Goal: Task Accomplishment & Management: Manage account settings

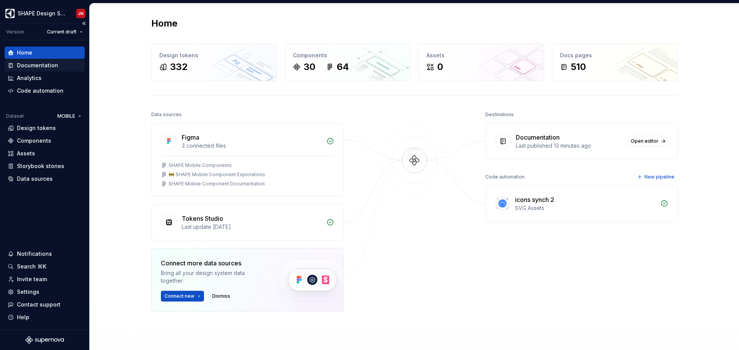
click at [36, 67] on div "Documentation" at bounding box center [37, 66] width 41 height 8
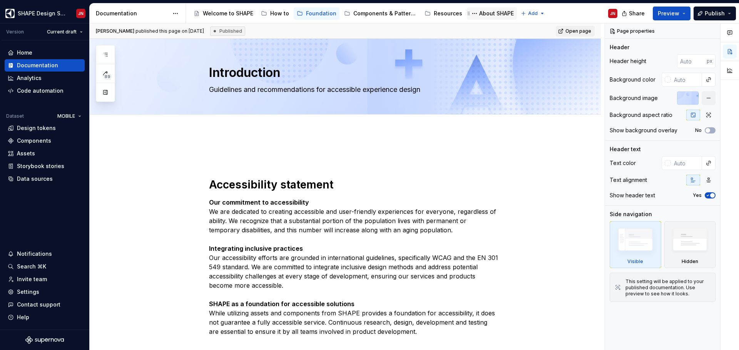
click at [483, 14] on div "About SHAPE" at bounding box center [496, 14] width 35 height 8
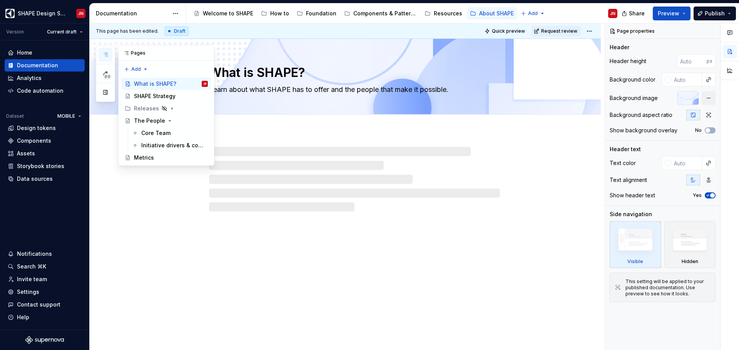
click at [103, 55] on icon "button" at bounding box center [105, 55] width 6 height 6
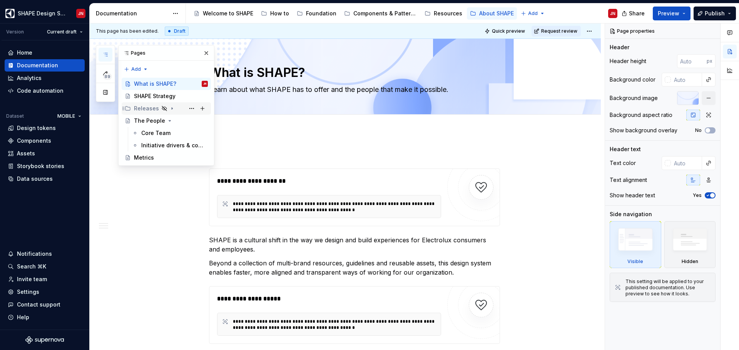
click at [138, 110] on div "Releases" at bounding box center [146, 109] width 25 height 8
click at [158, 148] on div "Release DD Mon, YYYY" at bounding box center [163, 146] width 28 height 8
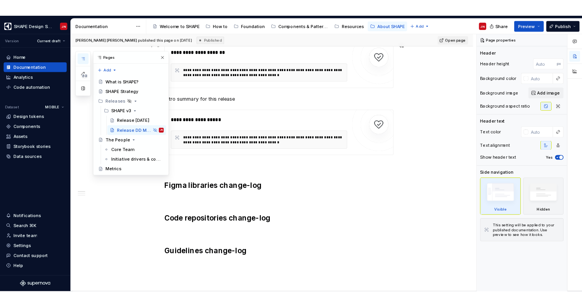
scroll to position [319, 0]
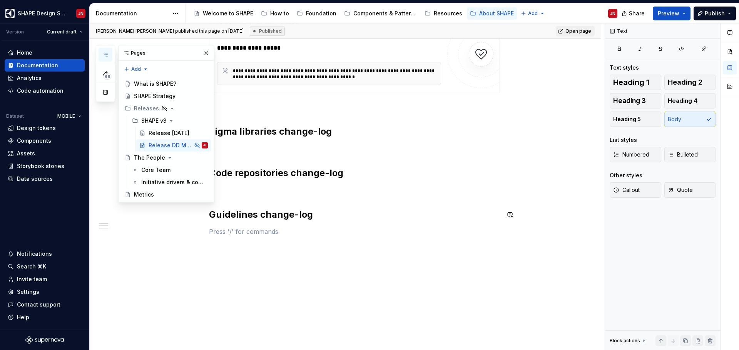
click at [317, 245] on div "**********" at bounding box center [354, 38] width 291 height 414
click at [208, 53] on button "button" at bounding box center [206, 53] width 11 height 11
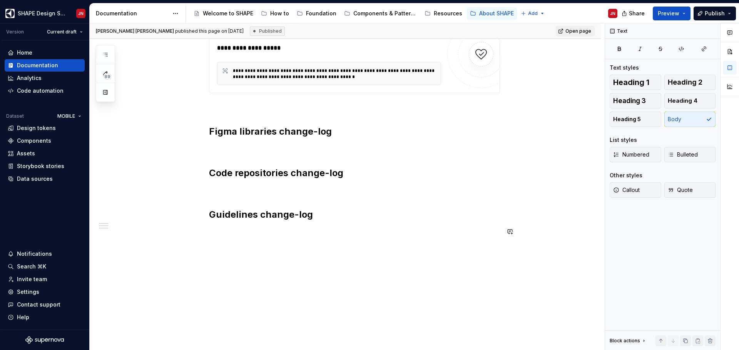
click at [289, 247] on div "**********" at bounding box center [345, 82] width 511 height 538
click at [44, 283] on div "Invite team" at bounding box center [45, 279] width 80 height 12
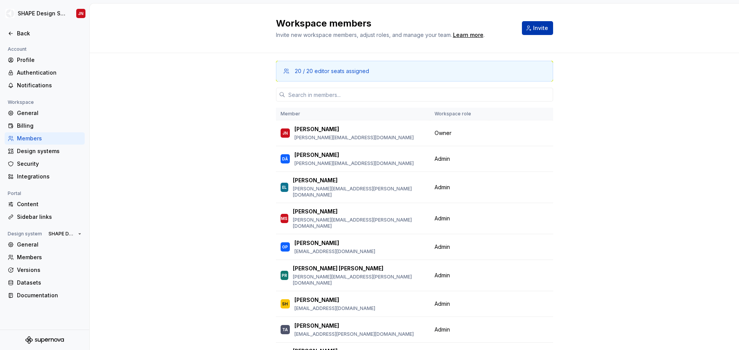
click at [536, 31] on span "Invite" at bounding box center [540, 28] width 15 height 8
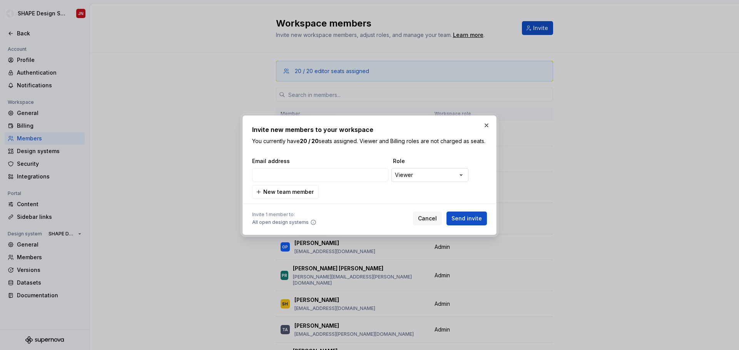
click at [411, 177] on div "**********" at bounding box center [369, 175] width 739 height 350
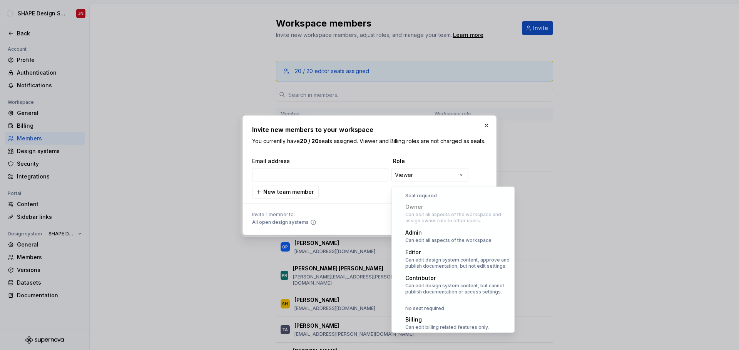
scroll to position [21, 0]
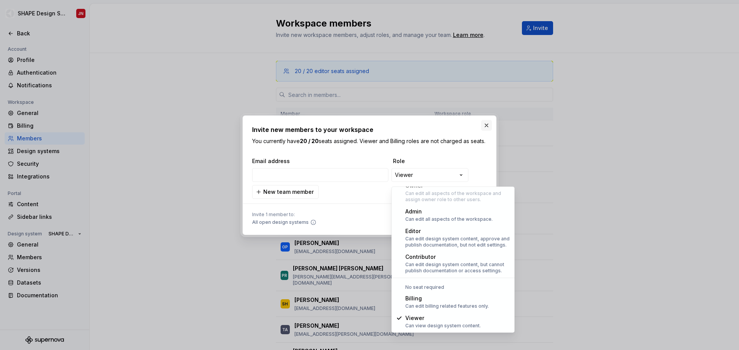
click at [461, 139] on div "**********" at bounding box center [369, 175] width 739 height 350
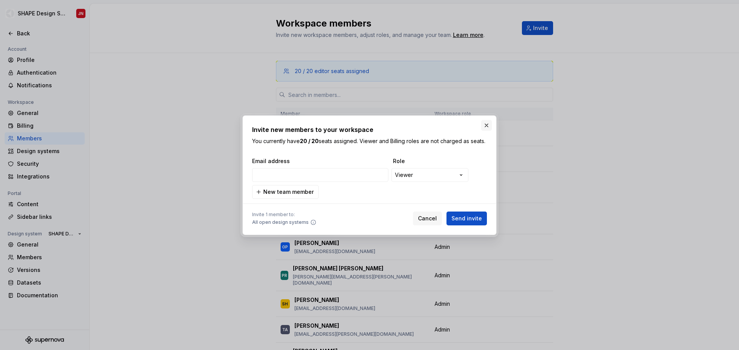
click at [488, 120] on button "button" at bounding box center [486, 125] width 11 height 11
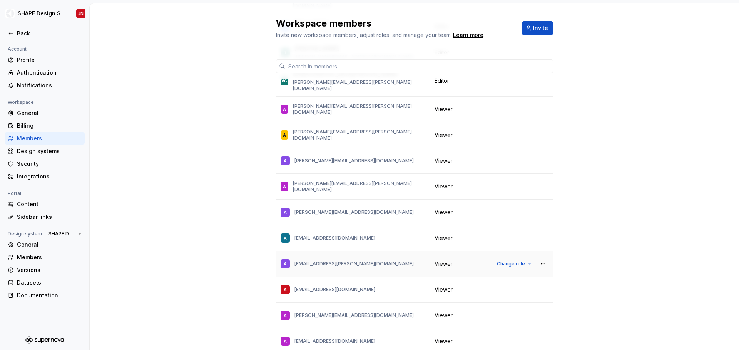
scroll to position [0, 0]
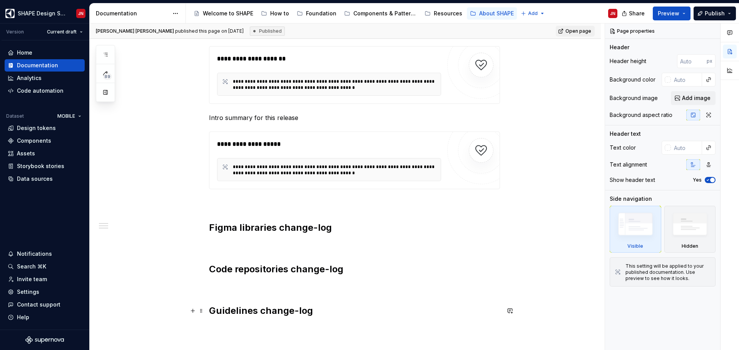
scroll to position [319, 0]
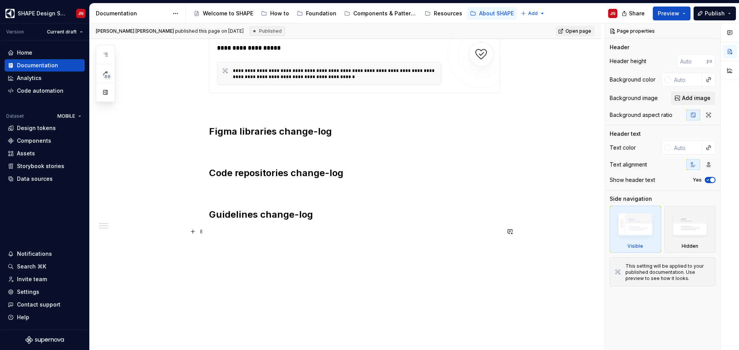
click at [242, 230] on p at bounding box center [354, 231] width 291 height 9
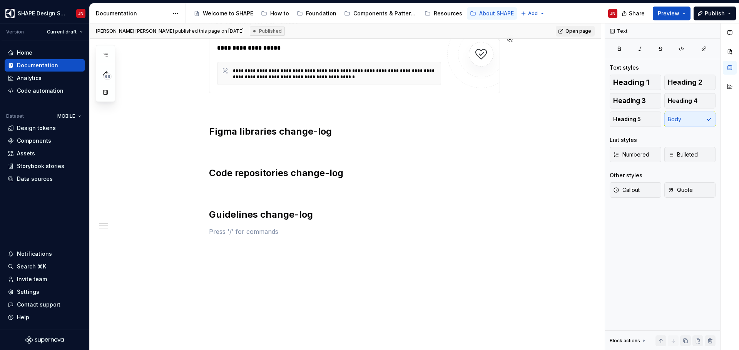
type textarea "*"
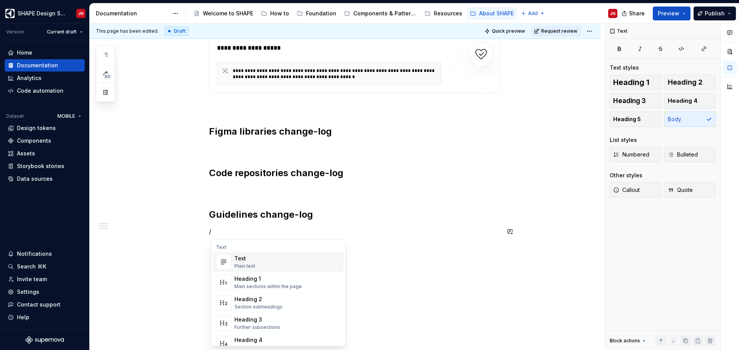
type textarea "*"
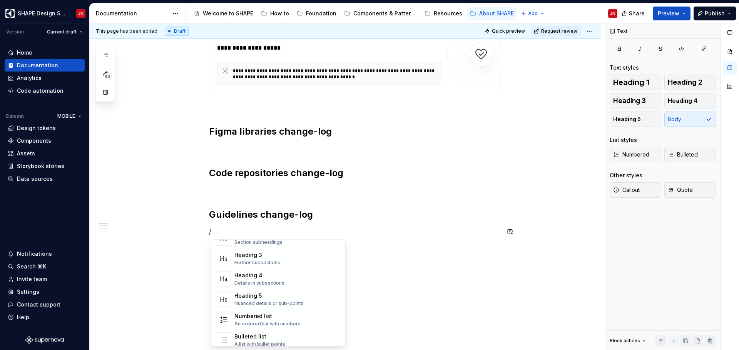
scroll to position [0, 0]
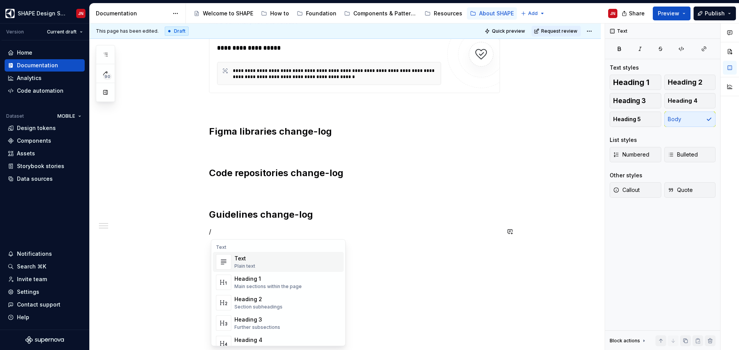
click at [243, 235] on p "/" at bounding box center [354, 231] width 291 height 9
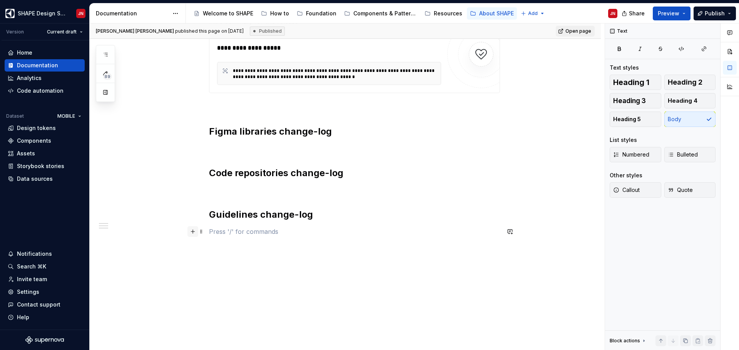
click at [192, 235] on button "button" at bounding box center [192, 231] width 11 height 11
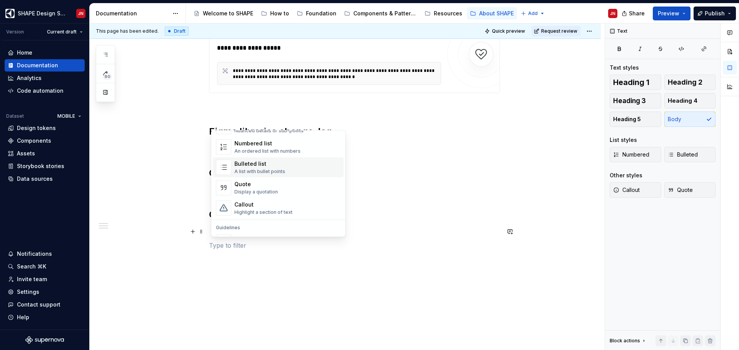
scroll to position [122, 0]
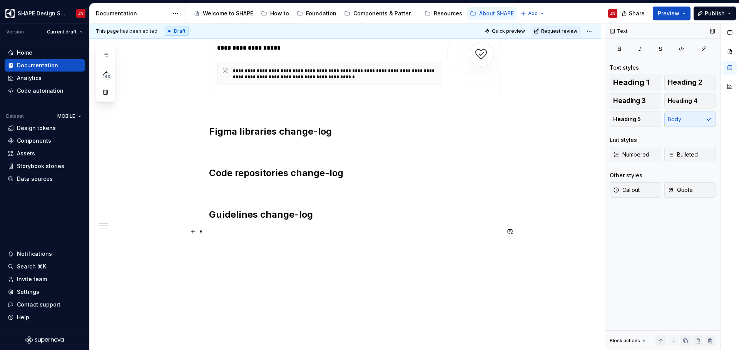
click at [665, 222] on div "Text Text styles Heading 1 Heading 2 Heading 3 Heading 4 Heading 5 Body List st…" at bounding box center [662, 186] width 115 height 327
click at [241, 247] on p at bounding box center [354, 245] width 291 height 9
click at [192, 246] on button "button" at bounding box center [192, 245] width 11 height 11
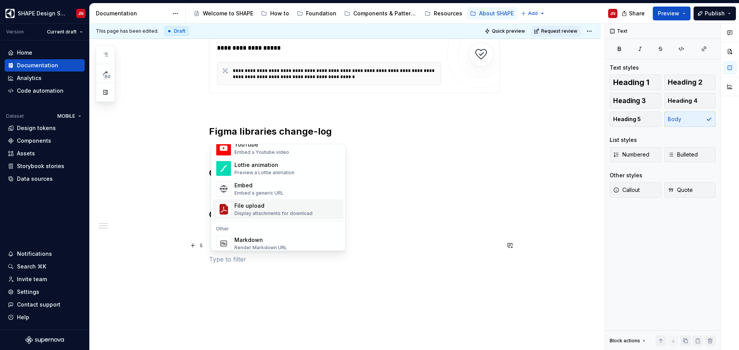
scroll to position [427, 0]
click at [259, 209] on div "File upload" at bounding box center [273, 206] width 78 height 8
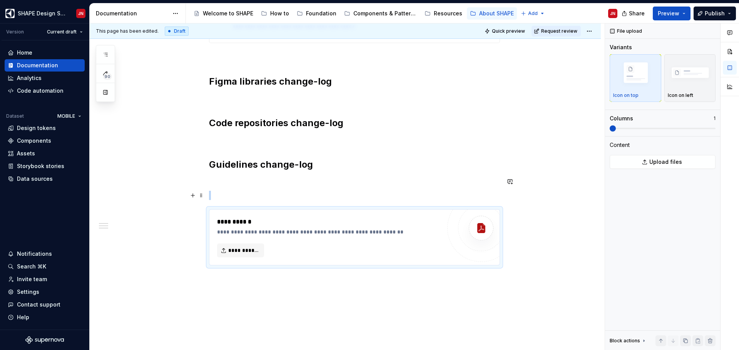
scroll to position [389, 0]
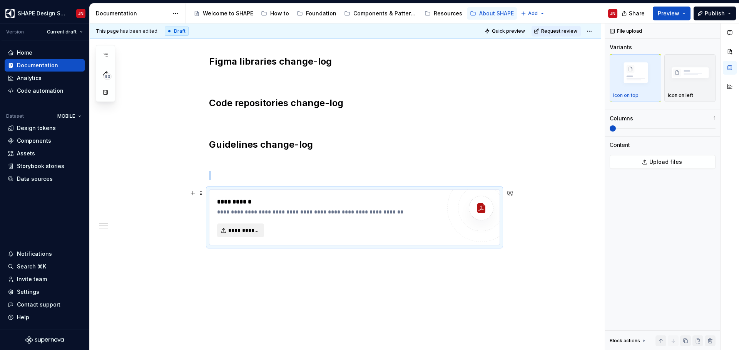
click at [245, 229] on span "**********" at bounding box center [243, 231] width 31 height 8
click at [245, 202] on div "**********" at bounding box center [329, 201] width 224 height 9
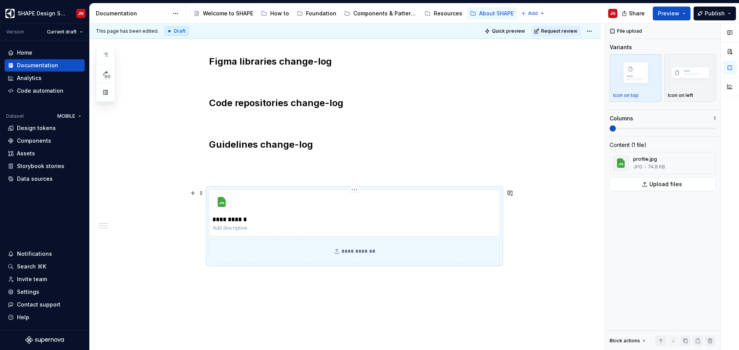
click at [230, 220] on p "**********" at bounding box center [354, 219] width 284 height 9
click at [313, 296] on div "**********" at bounding box center [345, 60] width 511 height 635
click at [353, 253] on div "**********" at bounding box center [354, 251] width 291 height 24
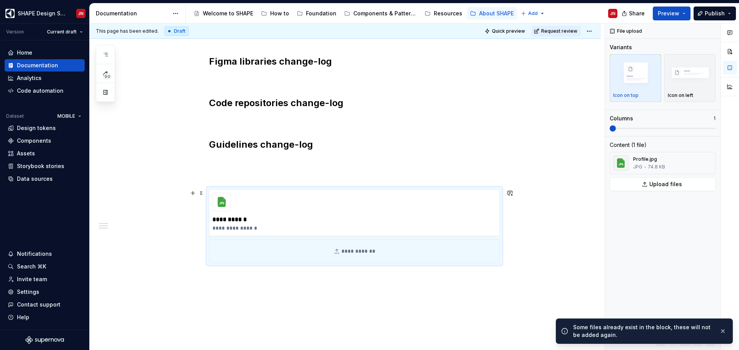
click at [354, 250] on div "**********" at bounding box center [354, 251] width 291 height 24
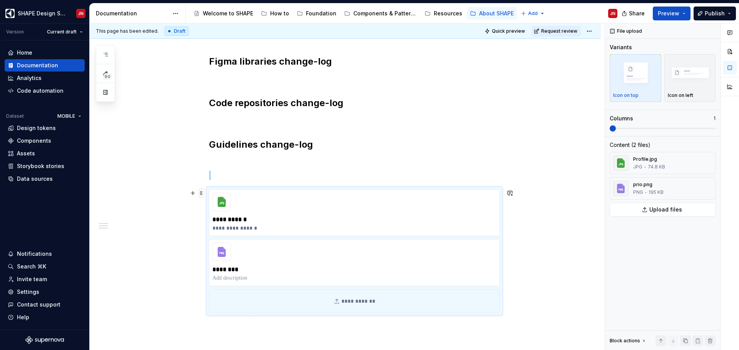
click at [201, 195] on span at bounding box center [201, 193] width 6 height 11
click at [329, 210] on div "**********" at bounding box center [354, 212] width 291 height 47
click at [354, 188] on html "SHAPE Design System JN Version Current draft Home Documentation Analytics Code …" at bounding box center [369, 175] width 739 height 350
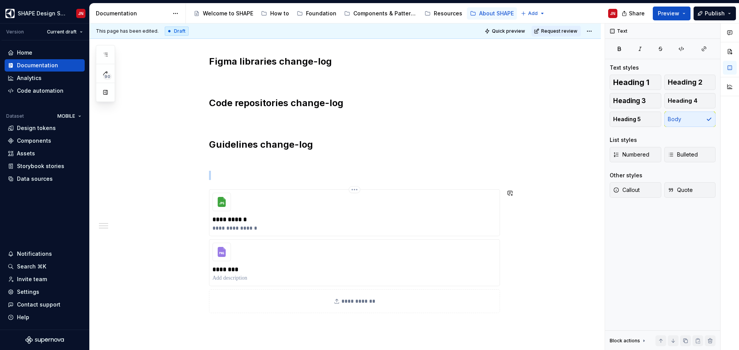
click at [292, 202] on html "SHAPE Design System JN Version Current draft Home Documentation Analytics Code …" at bounding box center [369, 175] width 739 height 350
click at [492, 203] on div "**********" at bounding box center [354, 212] width 291 height 47
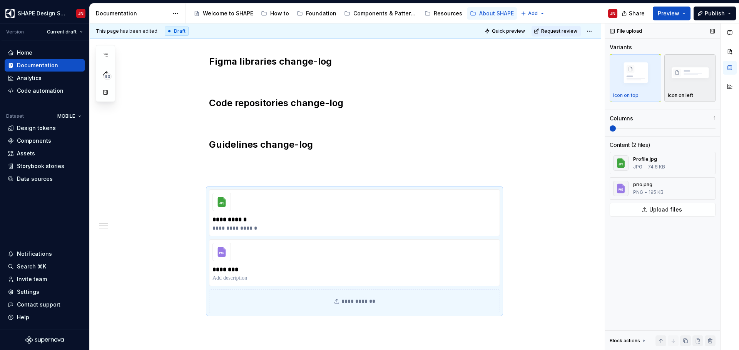
click at [679, 89] on div "Icon on left" at bounding box center [690, 78] width 45 height 41
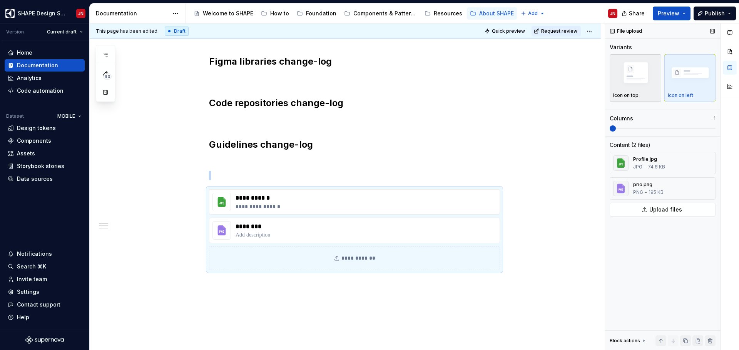
click at [643, 85] on img "button" at bounding box center [635, 73] width 45 height 30
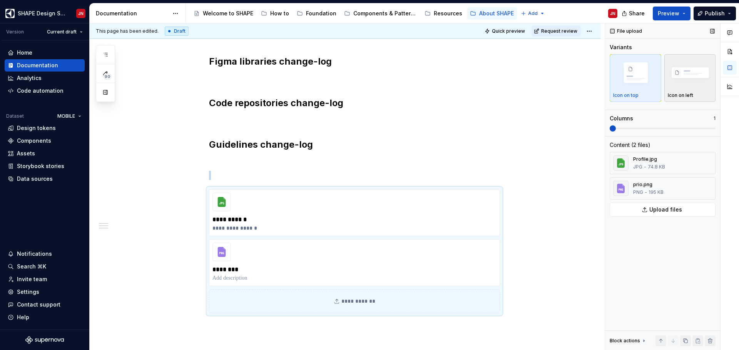
click at [682, 88] on img "button" at bounding box center [690, 73] width 45 height 30
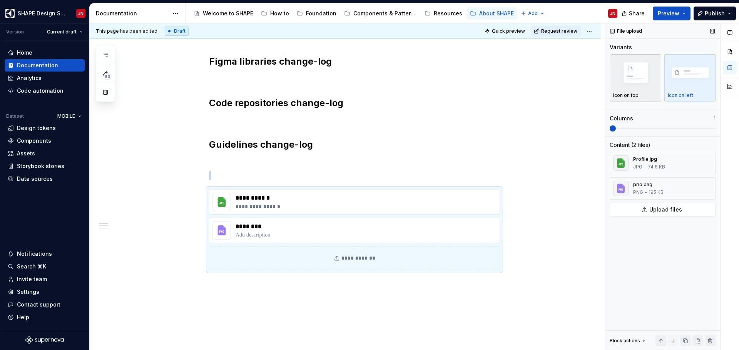
click at [641, 80] on img "button" at bounding box center [635, 73] width 45 height 30
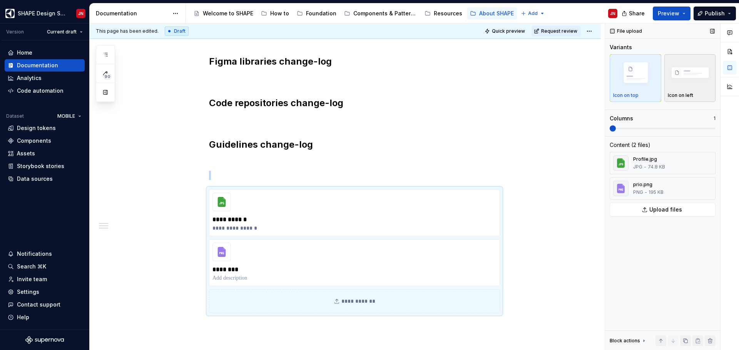
click at [674, 81] on img "button" at bounding box center [690, 73] width 45 height 30
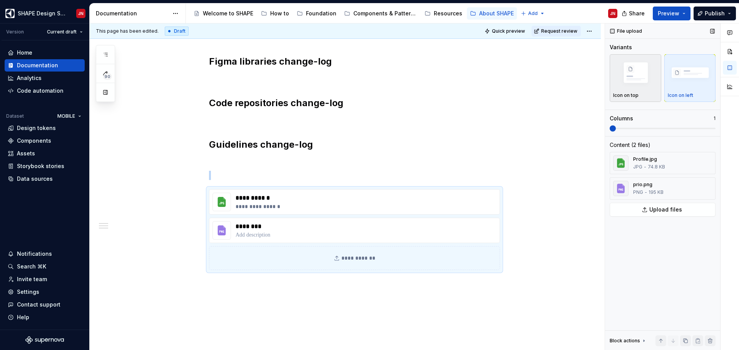
click at [630, 81] on img "button" at bounding box center [635, 73] width 45 height 30
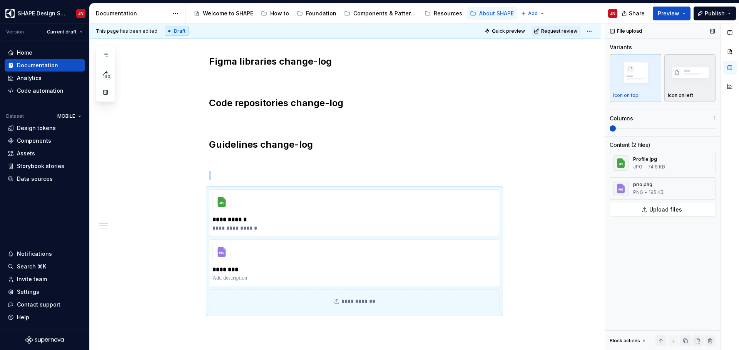
click at [681, 89] on div "button" at bounding box center [690, 74] width 45 height 32
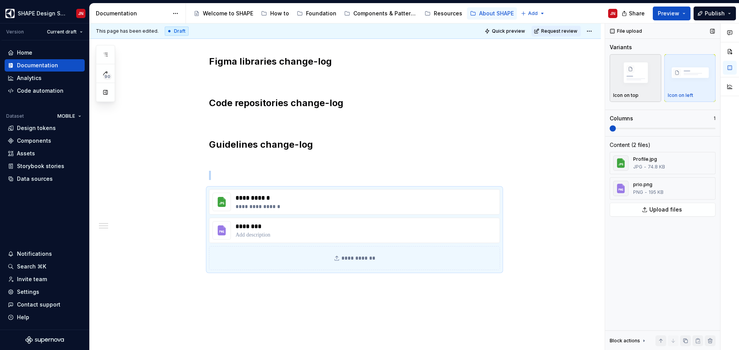
click at [641, 87] on img "button" at bounding box center [635, 73] width 45 height 30
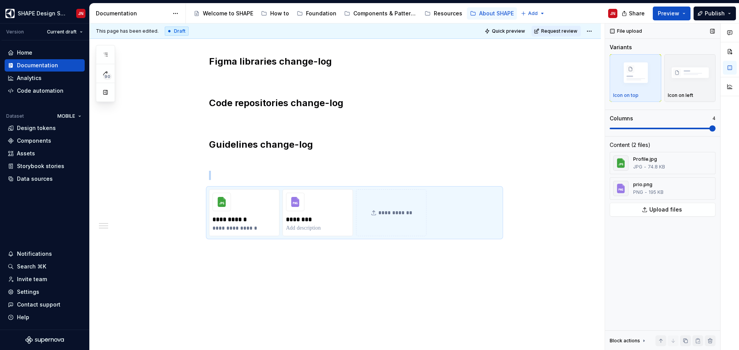
click at [713, 130] on span at bounding box center [712, 128] width 6 height 6
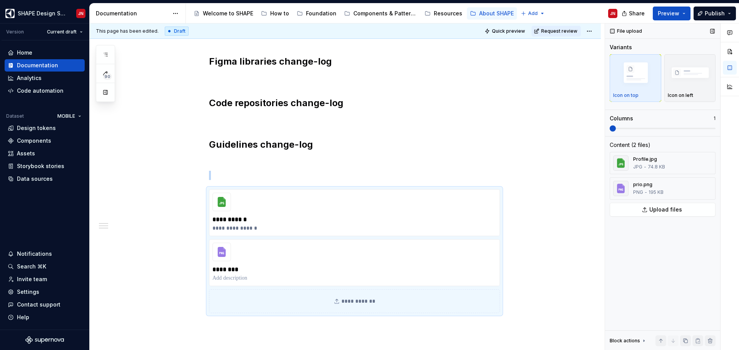
click at [610, 125] on span at bounding box center [613, 128] width 6 height 6
click at [675, 89] on div "Icon on left" at bounding box center [690, 78] width 45 height 41
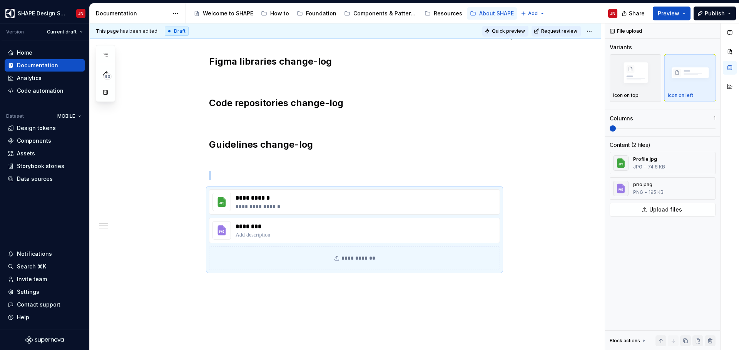
click at [517, 30] on span "Quick preview" at bounding box center [508, 31] width 33 height 6
click at [517, 33] on span "Quick preview" at bounding box center [508, 31] width 33 height 6
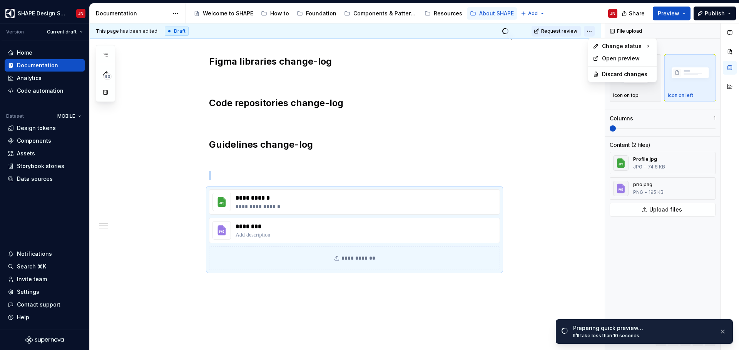
click at [595, 33] on html "SHAPE Design System JN Version Current draft Home Documentation Analytics Code …" at bounding box center [369, 175] width 739 height 350
click at [624, 59] on div "Open preview" at bounding box center [627, 59] width 50 height 8
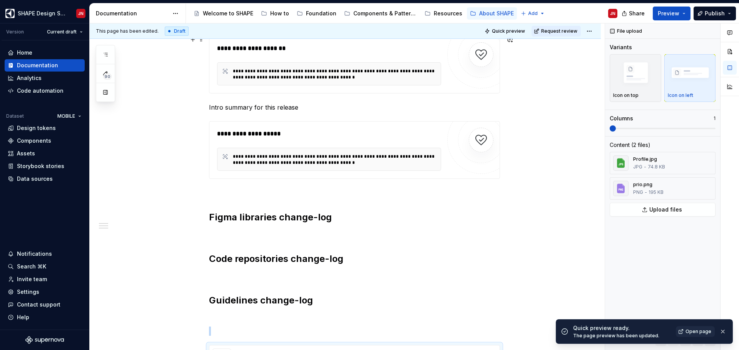
scroll to position [423, 0]
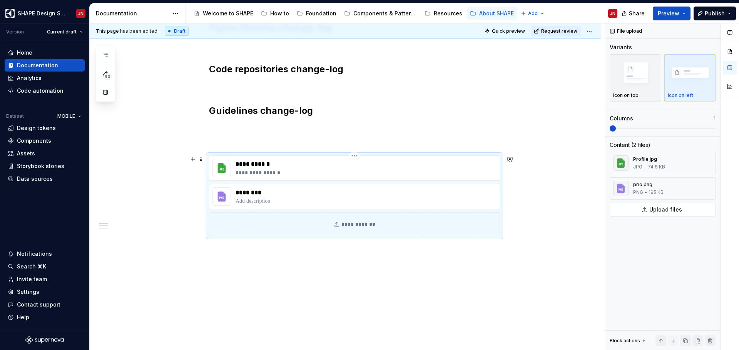
click at [307, 169] on p "**********" at bounding box center [306, 173] width 142 height 8
click at [358, 154] on html "SHAPE Design System JN Version Current draft Home Documentation Analytics Code …" at bounding box center [369, 175] width 739 height 350
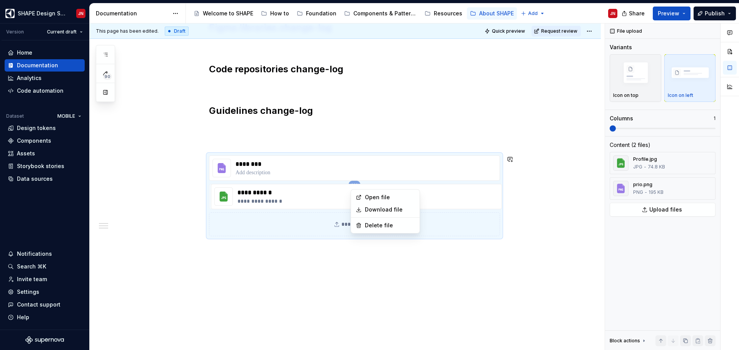
drag, startPoint x: 375, startPoint y: 197, endPoint x: 367, endPoint y: 236, distance: 40.0
click at [367, 236] on html "SHAPE Design System JN Version Current draft Home Documentation Analytics Code …" at bounding box center [369, 175] width 739 height 350
click at [369, 227] on div "Delete file" at bounding box center [390, 226] width 50 height 8
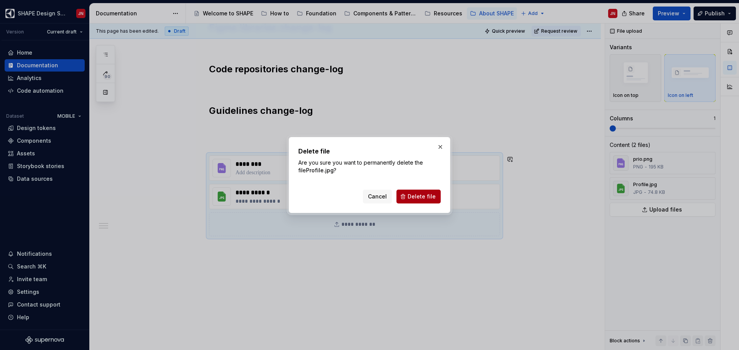
click at [410, 198] on span "Delete file" at bounding box center [421, 197] width 28 height 8
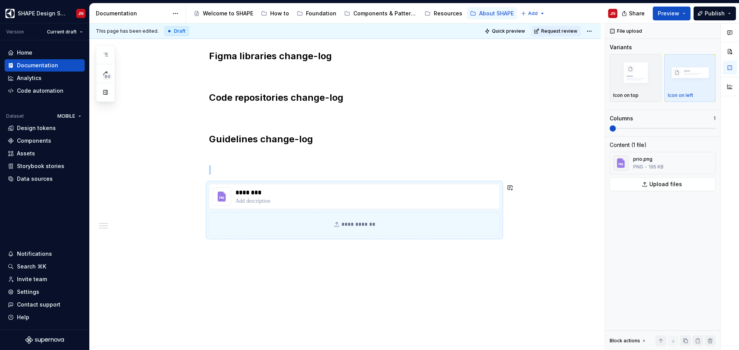
scroll to position [394, 0]
click at [356, 184] on html "SHAPE Design System JN Version Current draft Home Documentation Analytics Code …" at bounding box center [369, 175] width 739 height 350
click at [375, 228] on div "Delete file" at bounding box center [390, 226] width 50 height 8
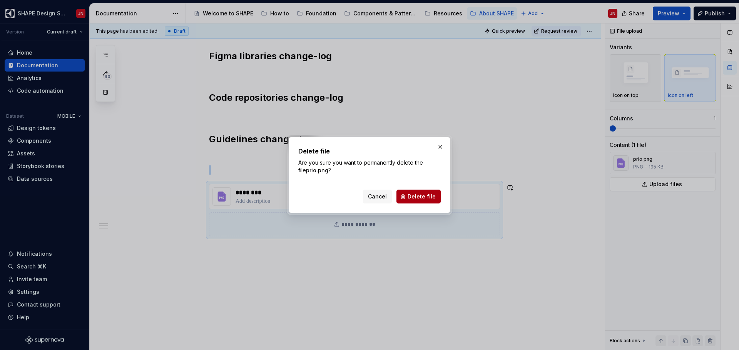
click at [413, 200] on span "Delete file" at bounding box center [421, 197] width 28 height 8
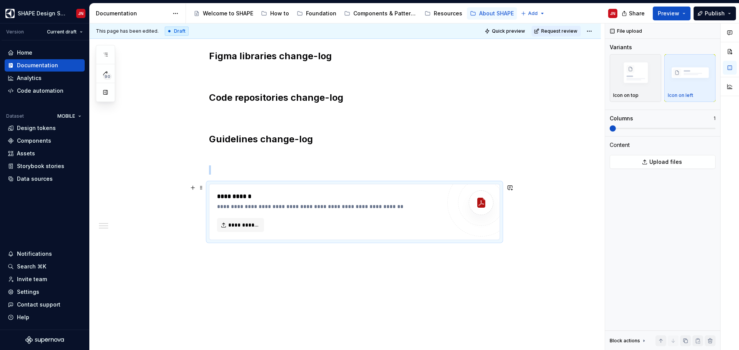
click at [207, 189] on div "**********" at bounding box center [345, 46] width 511 height 617
click at [204, 189] on span at bounding box center [201, 187] width 6 height 11
click at [222, 254] on div "Delete" at bounding box center [239, 256] width 50 height 8
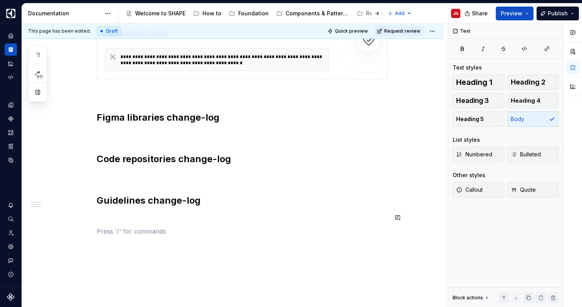
scroll to position [332, 0]
type textarea "*"
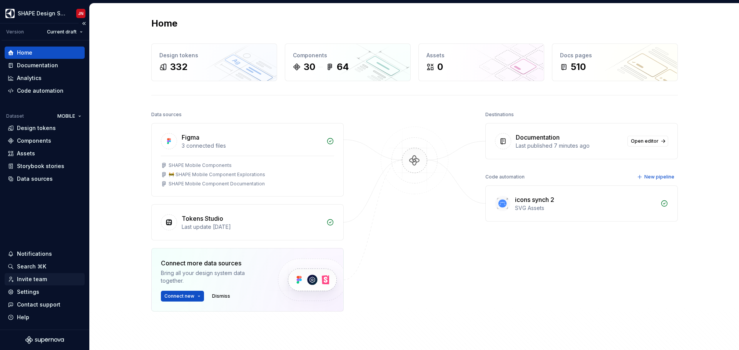
click at [41, 278] on div "Invite team" at bounding box center [32, 280] width 30 height 8
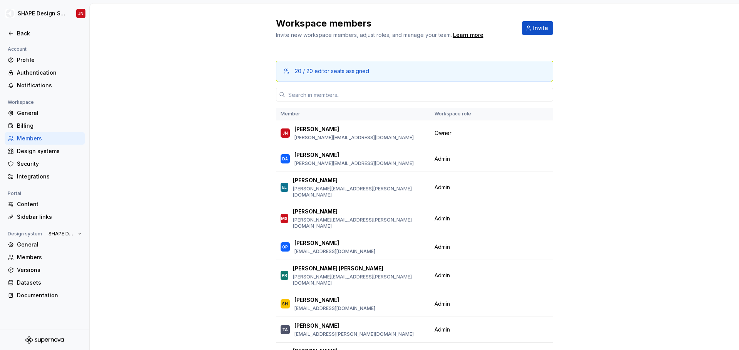
click at [307, 73] on div "20 / 20 editor seats assigned" at bounding box center [332, 71] width 74 height 8
click at [356, 73] on div "20 / 20 editor seats assigned" at bounding box center [332, 71] width 74 height 8
click at [539, 32] on button "Invite" at bounding box center [537, 28] width 31 height 14
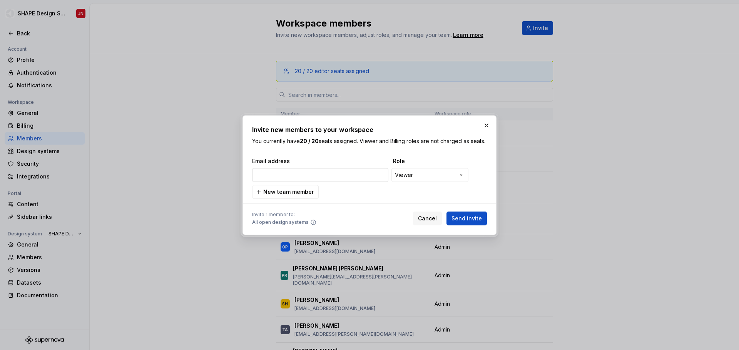
click at [340, 177] on input "email" at bounding box center [320, 175] width 136 height 14
type input "ddsgsdg"
click at [339, 180] on input "ddsgsdg" at bounding box center [320, 175] width 136 height 14
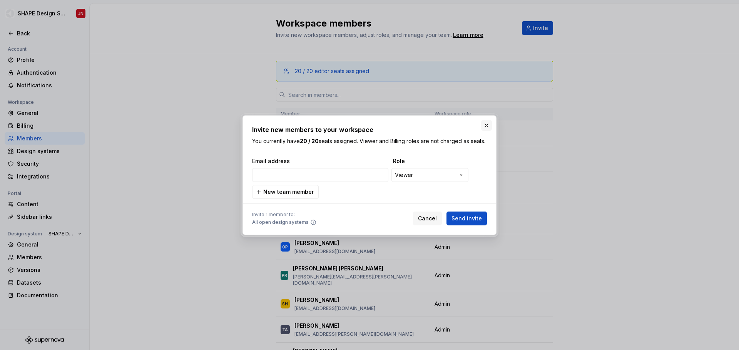
click at [485, 121] on button "button" at bounding box center [486, 125] width 11 height 11
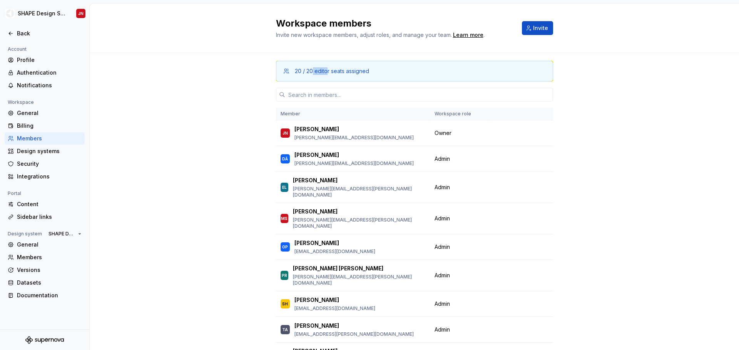
drag, startPoint x: 313, startPoint y: 71, endPoint x: 327, endPoint y: 71, distance: 14.2
click at [327, 71] on div "20 / 20 editor seats assigned" at bounding box center [332, 71] width 74 height 8
click at [538, 32] on button "Invite" at bounding box center [537, 28] width 31 height 14
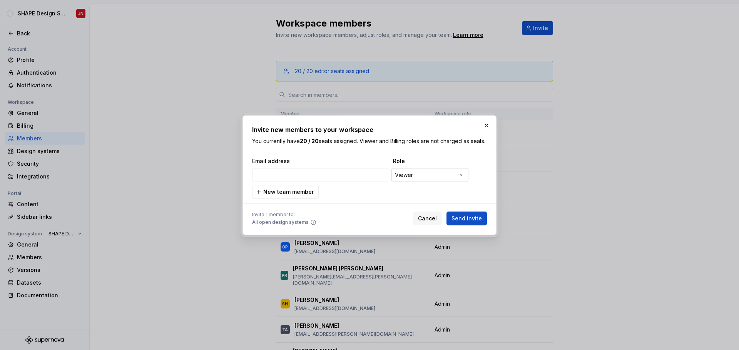
click at [418, 182] on div "**********" at bounding box center [369, 175] width 739 height 350
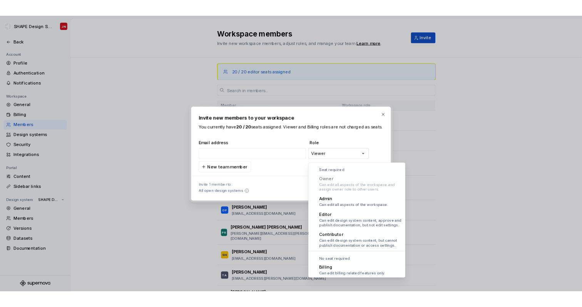
scroll to position [21, 0]
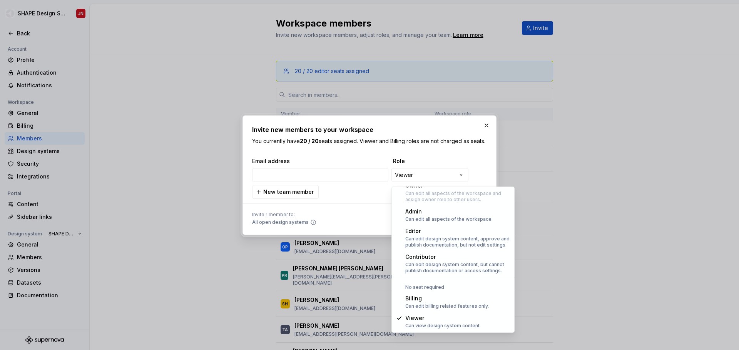
click at [484, 122] on div "**********" at bounding box center [369, 175] width 739 height 350
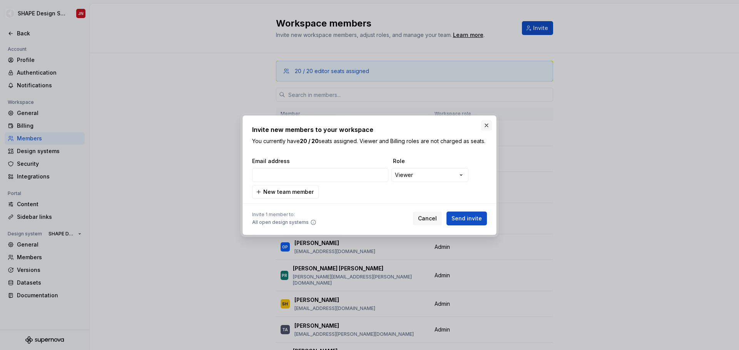
click at [488, 122] on button "button" at bounding box center [486, 125] width 11 height 11
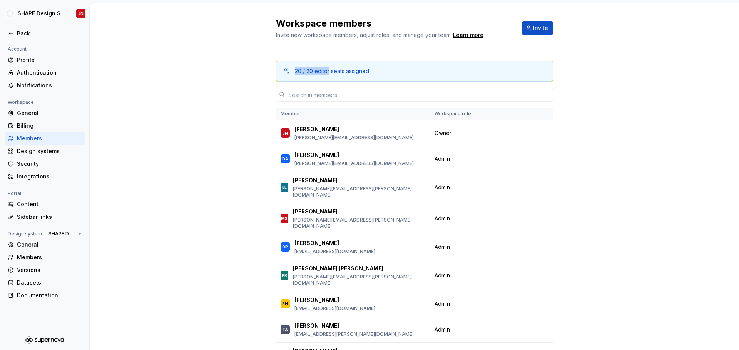
drag, startPoint x: 295, startPoint y: 72, endPoint x: 331, endPoint y: 70, distance: 36.2
click at [331, 70] on div "20 / 20 editor seats assigned" at bounding box center [332, 71] width 74 height 8
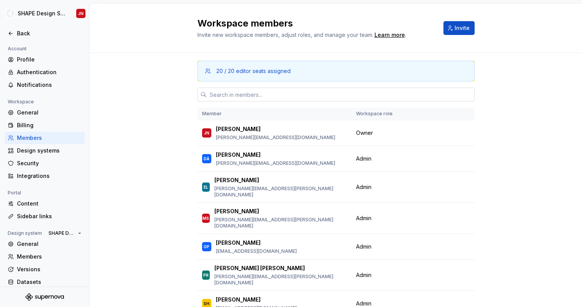
click at [289, 92] on input "text" at bounding box center [341, 95] width 268 height 14
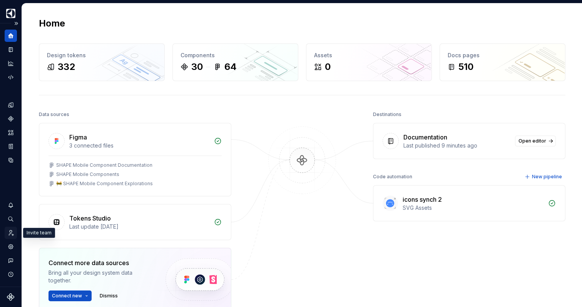
click at [8, 232] on icon "Invite team" at bounding box center [10, 233] width 7 height 7
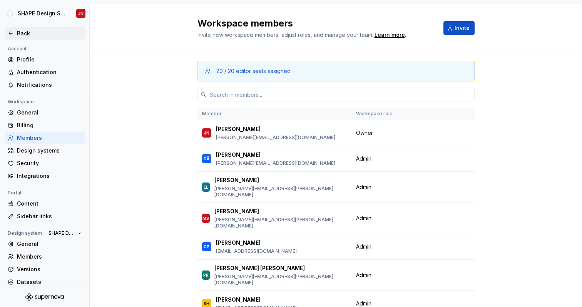
click at [27, 35] on div "Back" at bounding box center [49, 34] width 65 height 8
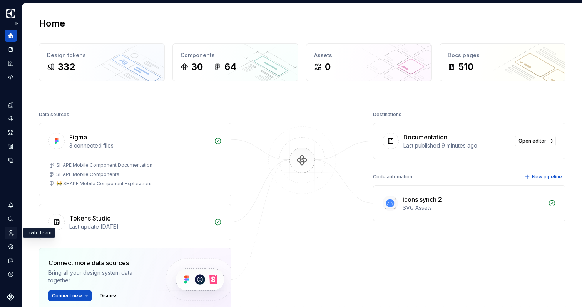
click at [10, 234] on icon "Invite team" at bounding box center [10, 233] width 7 height 7
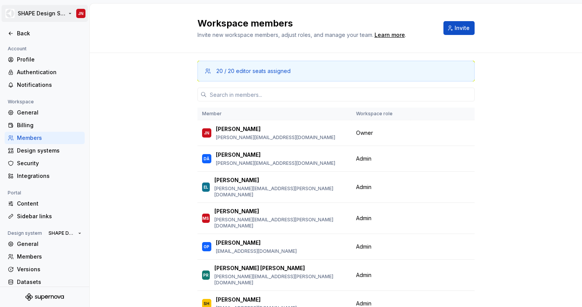
click at [55, 13] on html "SHAPE Design System JN Back Account Profile Authentication Notifications Worksp…" at bounding box center [291, 153] width 582 height 307
click at [48, 14] on html "SHAPE Design System JN Back Account Profile Authentication Notifications Worksp…" at bounding box center [291, 153] width 582 height 307
click at [69, 12] on html "SHAPE Design System JN Back Account Profile Authentication Notifications Worksp…" at bounding box center [291, 153] width 582 height 307
click at [67, 12] on html "SHAPE Design System JN Back Account Profile Authentication Notifications Worksp…" at bounding box center [291, 153] width 582 height 307
click at [10, 33] on icon at bounding box center [10, 33] width 3 height 3
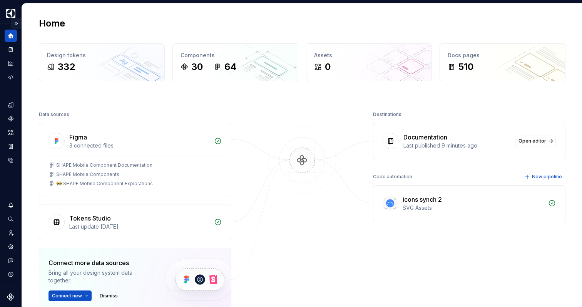
click at [17, 23] on button "Expand sidebar" at bounding box center [16, 23] width 11 height 11
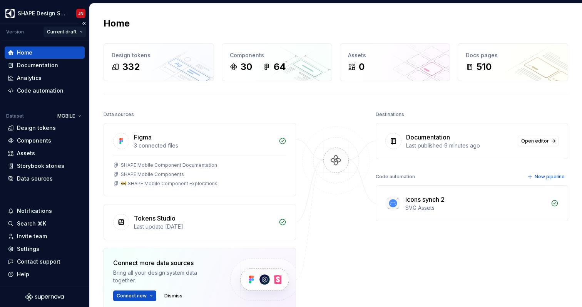
click at [70, 30] on html "SHAPE Design System JN Version Current draft Home Documentation Analytics Code …" at bounding box center [291, 153] width 582 height 307
click at [56, 11] on html "SHAPE Design System JN Version Current draft Home Documentation Analytics Code …" at bounding box center [291, 153] width 582 height 307
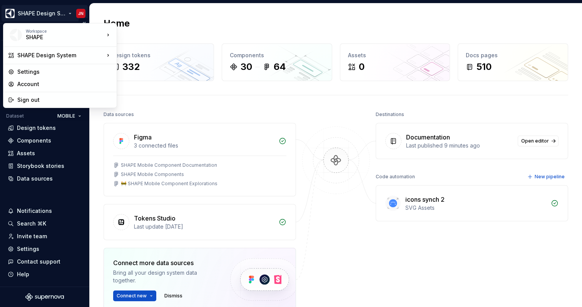
click at [50, 13] on html "SHAPE Design System JN Version Current draft Home Documentation Analytics Code …" at bounding box center [291, 153] width 582 height 307
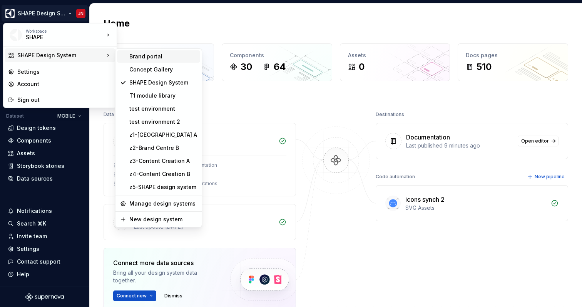
click at [164, 57] on div "Brand portal" at bounding box center [163, 57] width 68 height 8
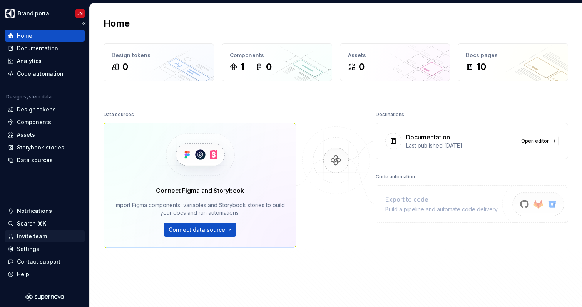
click at [36, 236] on div "Invite team" at bounding box center [32, 237] width 30 height 8
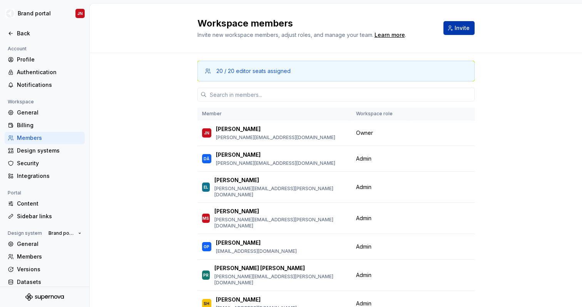
click at [461, 29] on span "Invite" at bounding box center [461, 28] width 15 height 8
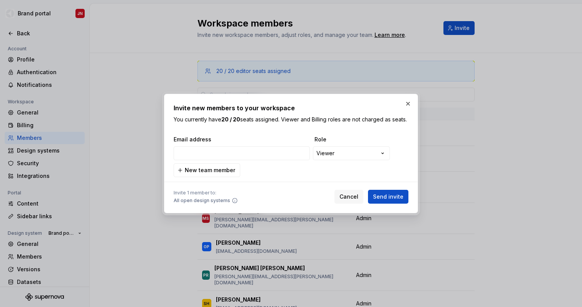
drag, startPoint x: 406, startPoint y: 101, endPoint x: 164, endPoint y: 64, distance: 244.9
click at [406, 101] on button "button" at bounding box center [407, 104] width 11 height 11
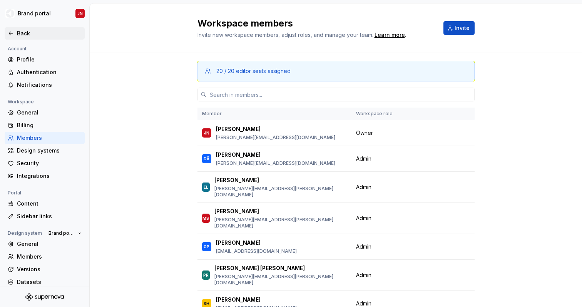
click at [17, 35] on div "Back" at bounding box center [49, 34] width 65 height 8
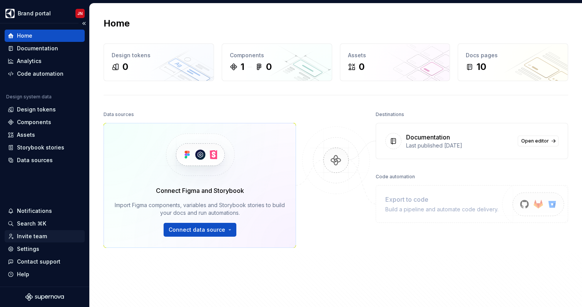
click at [33, 234] on div "Invite team" at bounding box center [32, 237] width 30 height 8
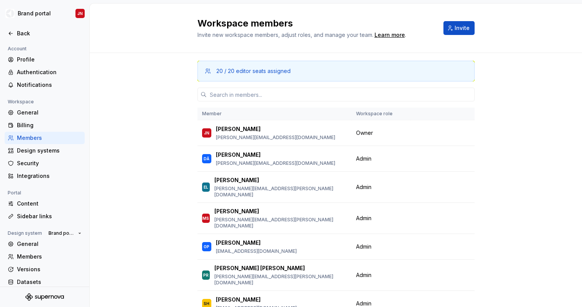
click at [475, 33] on div "Workspace members Invite new workspace members, adjust roles, and manage your t…" at bounding box center [336, 28] width 492 height 50
click at [456, 27] on span "Invite" at bounding box center [461, 28] width 15 height 8
